Goal: Transaction & Acquisition: Purchase product/service

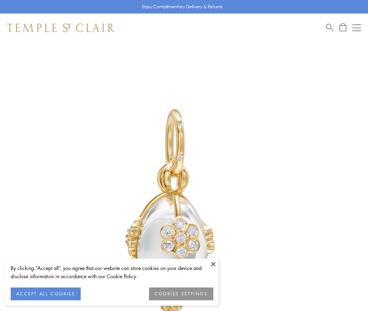
scroll to position [1, 0]
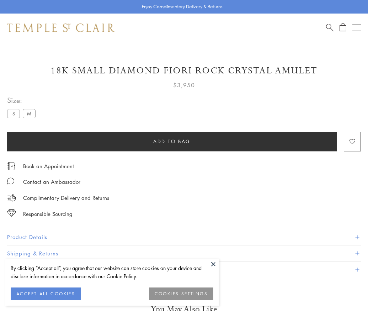
click at [172, 141] on span "Add to bag" at bounding box center [171, 141] width 37 height 8
